Goal: Information Seeking & Learning: Learn about a topic

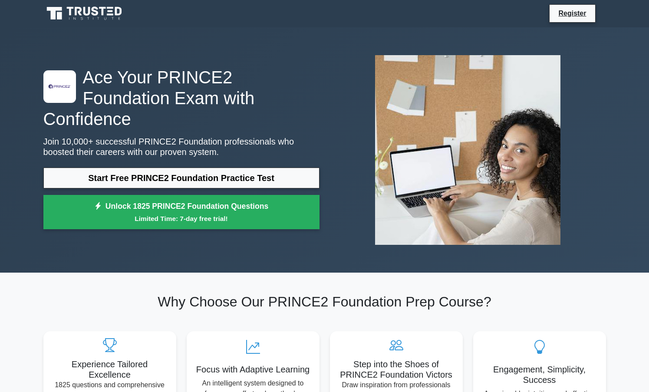
scroll to position [1, 0]
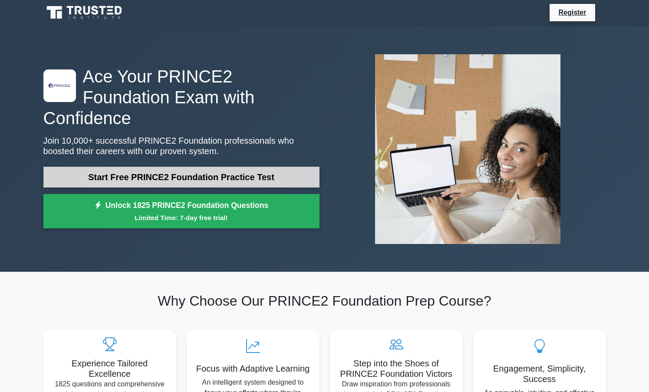
click at [196, 171] on link "Start Free PRINCE2 Foundation Practice Test" at bounding box center [181, 177] width 276 height 21
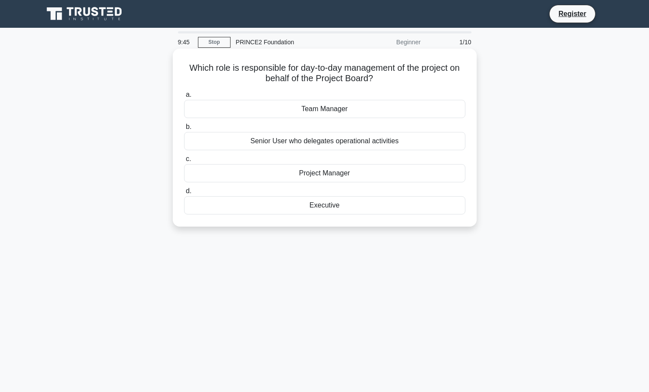
click at [295, 172] on div "Project Manager" at bounding box center [324, 173] width 281 height 18
click at [184, 162] on input "c. Project Manager" at bounding box center [184, 159] width 0 height 6
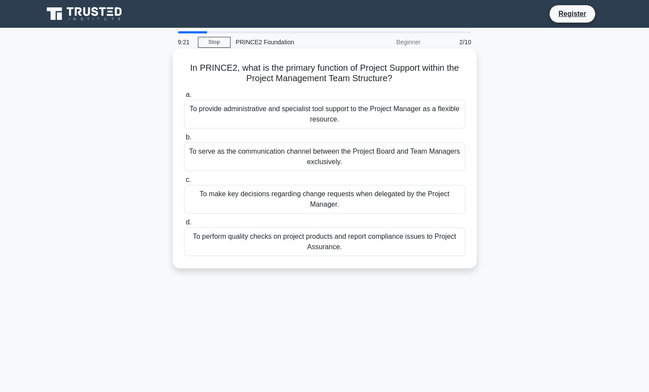
click at [323, 117] on div "To provide administrative and specialist tool support to the Project Manager as…" at bounding box center [324, 114] width 281 height 29
click at [184, 98] on input "a. To provide administrative and specialist tool support to the Project Manager…" at bounding box center [184, 95] width 0 height 6
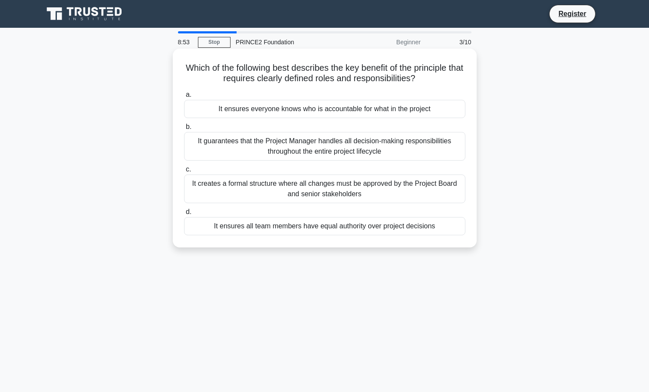
click at [329, 110] on div "It ensures everyone knows who is accountable for what in the project" at bounding box center [324, 109] width 281 height 18
click at [184, 98] on input "a. It ensures everyone knows who is accountable for what in the project" at bounding box center [184, 95] width 0 height 6
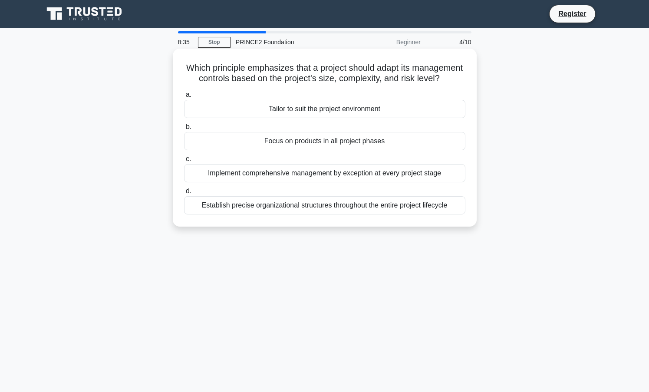
click at [333, 110] on div "Tailor to suit the project environment" at bounding box center [324, 109] width 281 height 18
click at [184, 98] on input "a. Tailor to suit the project environment" at bounding box center [184, 95] width 0 height 6
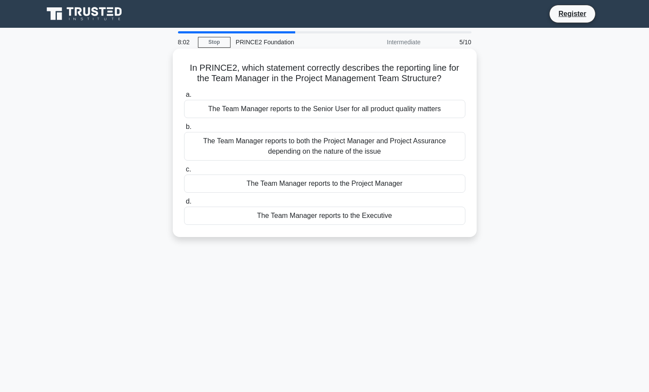
click at [328, 184] on div "The Team Manager reports to the Project Manager" at bounding box center [324, 183] width 281 height 18
click at [184, 172] on input "c. The Team Manager reports to the Project Manager" at bounding box center [184, 170] width 0 height 6
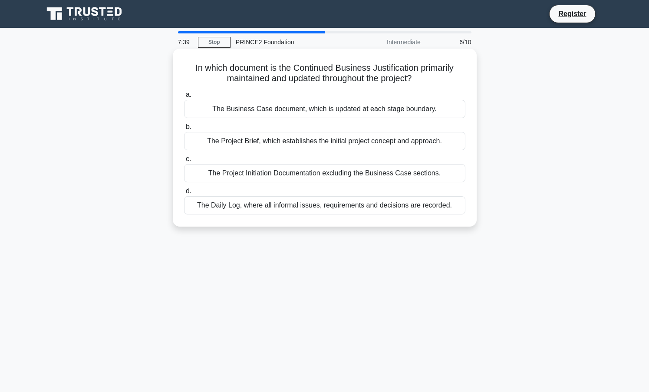
click at [330, 111] on div "The Business Case document, which is updated at each stage boundary." at bounding box center [324, 109] width 281 height 18
click at [184, 98] on input "a. The Business Case document, which is updated at each stage boundary." at bounding box center [184, 95] width 0 height 6
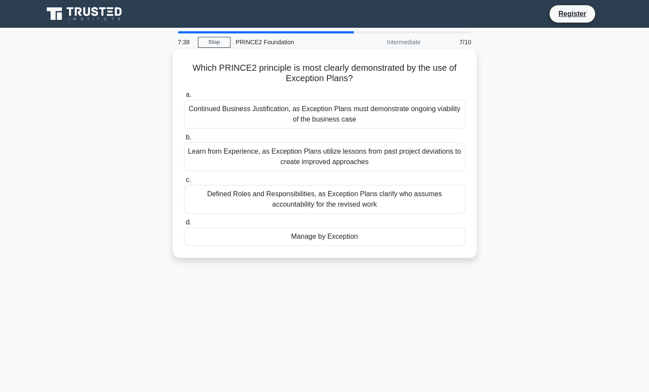
click at [272, 92] on label "a. Continued Business Justification, as Exception Plans must demonstrate ongoin…" at bounding box center [324, 108] width 281 height 39
click at [184, 92] on input "a. Continued Business Justification, as Exception Plans must demonstrate ongoin…" at bounding box center [184, 95] width 0 height 6
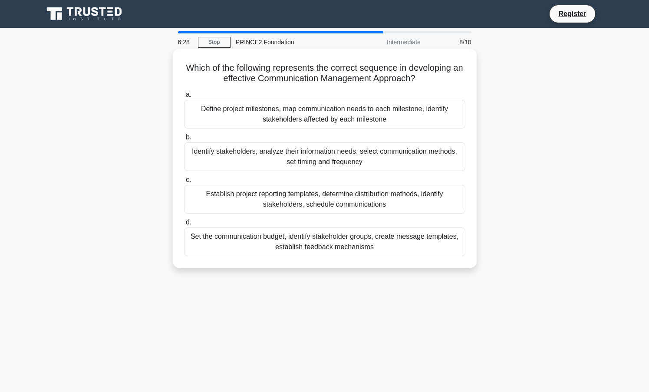
click at [296, 197] on div "Establish project reporting templates, determine distribution methods, identify…" at bounding box center [324, 199] width 281 height 29
click at [184, 183] on input "c. Establish project reporting templates, determine distribution methods, ident…" at bounding box center [184, 180] width 0 height 6
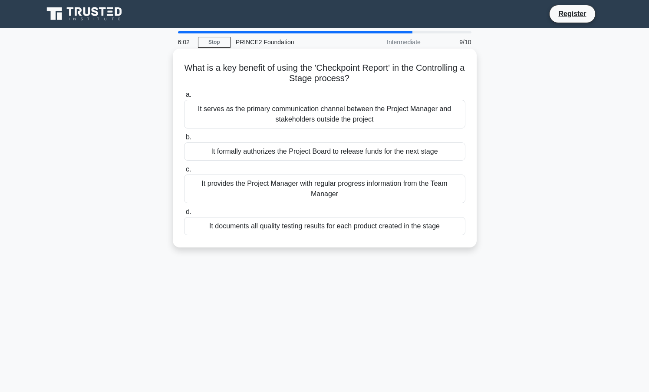
click at [306, 124] on div "It serves as the primary communication channel between the Project Manager and …" at bounding box center [324, 114] width 281 height 29
click at [184, 98] on input "a. It serves as the primary communication channel between the Project Manager a…" at bounding box center [184, 95] width 0 height 6
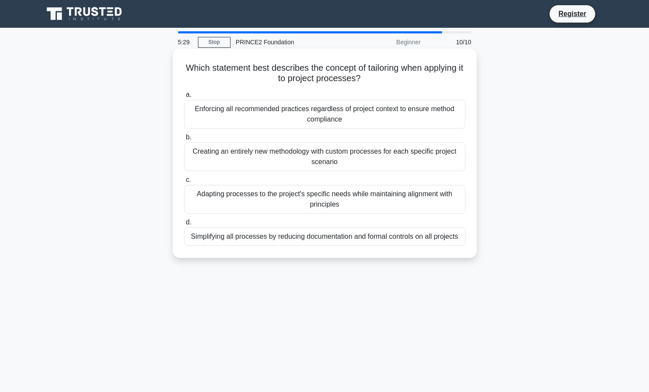
click at [339, 203] on div "Adapting processes to the project's specific needs while maintaining alignment …" at bounding box center [324, 199] width 281 height 29
click at [184, 183] on input "c. Adapting processes to the project's specific needs while maintaining alignme…" at bounding box center [184, 180] width 0 height 6
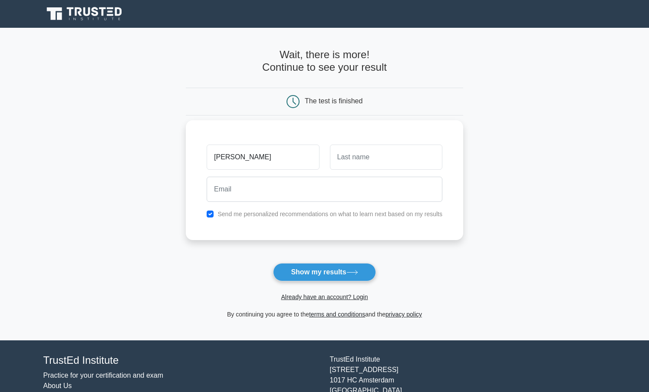
type input "[PERSON_NAME]"
type input "Marella"
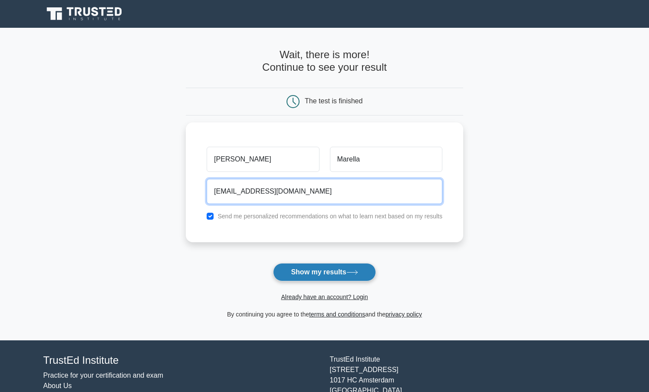
type input "vineethmrll193@gmail.com"
click at [308, 269] on button "Show my results" at bounding box center [324, 272] width 102 height 18
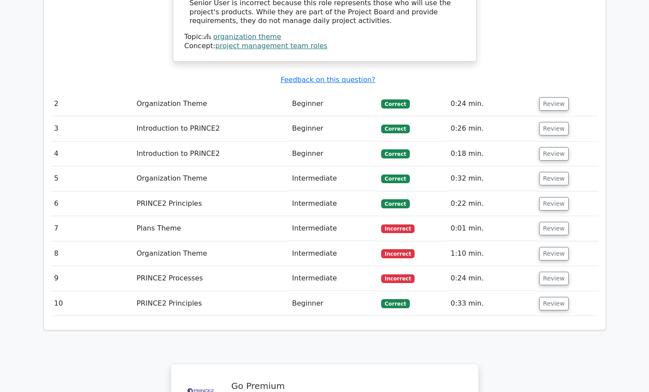
scroll to position [1042, 0]
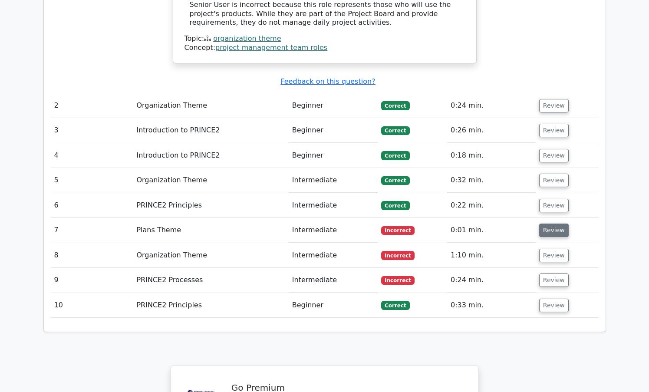
click at [553, 224] on button "Review" at bounding box center [554, 230] width 30 height 13
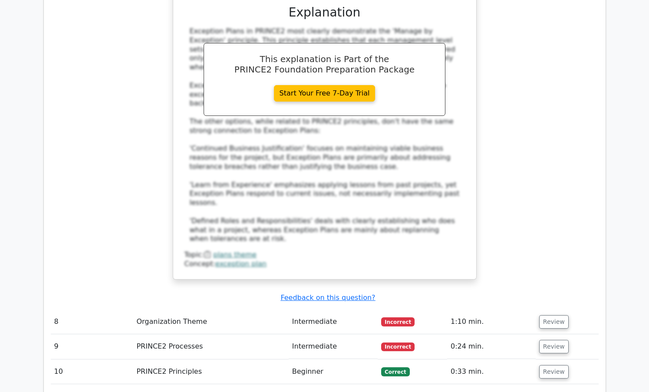
scroll to position [1473, 0]
click at [559, 315] on button "Review" at bounding box center [554, 321] width 30 height 13
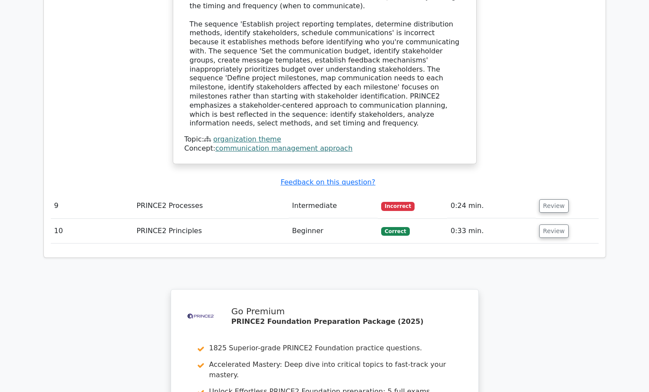
scroll to position [2083, 0]
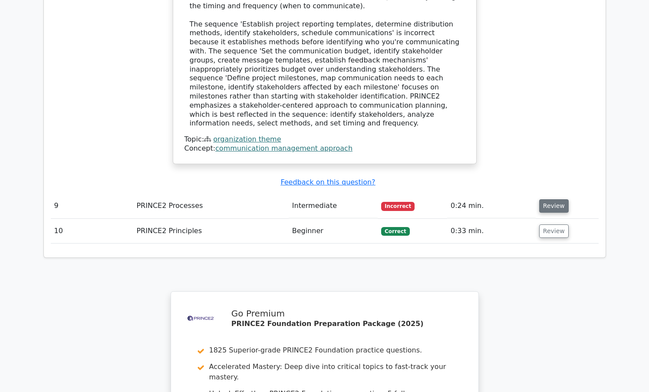
click at [556, 199] on button "Review" at bounding box center [554, 205] width 30 height 13
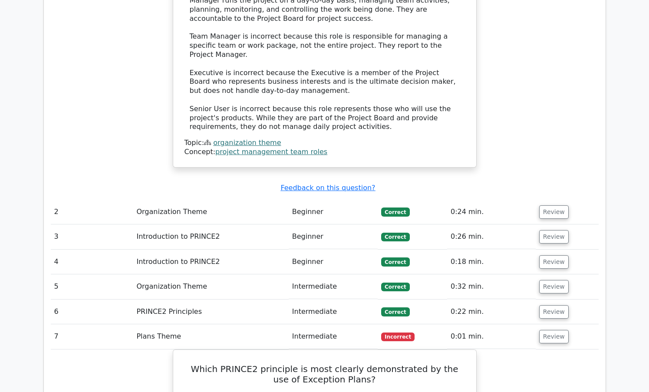
scroll to position [905, 0]
